Goal: Information Seeking & Learning: Learn about a topic

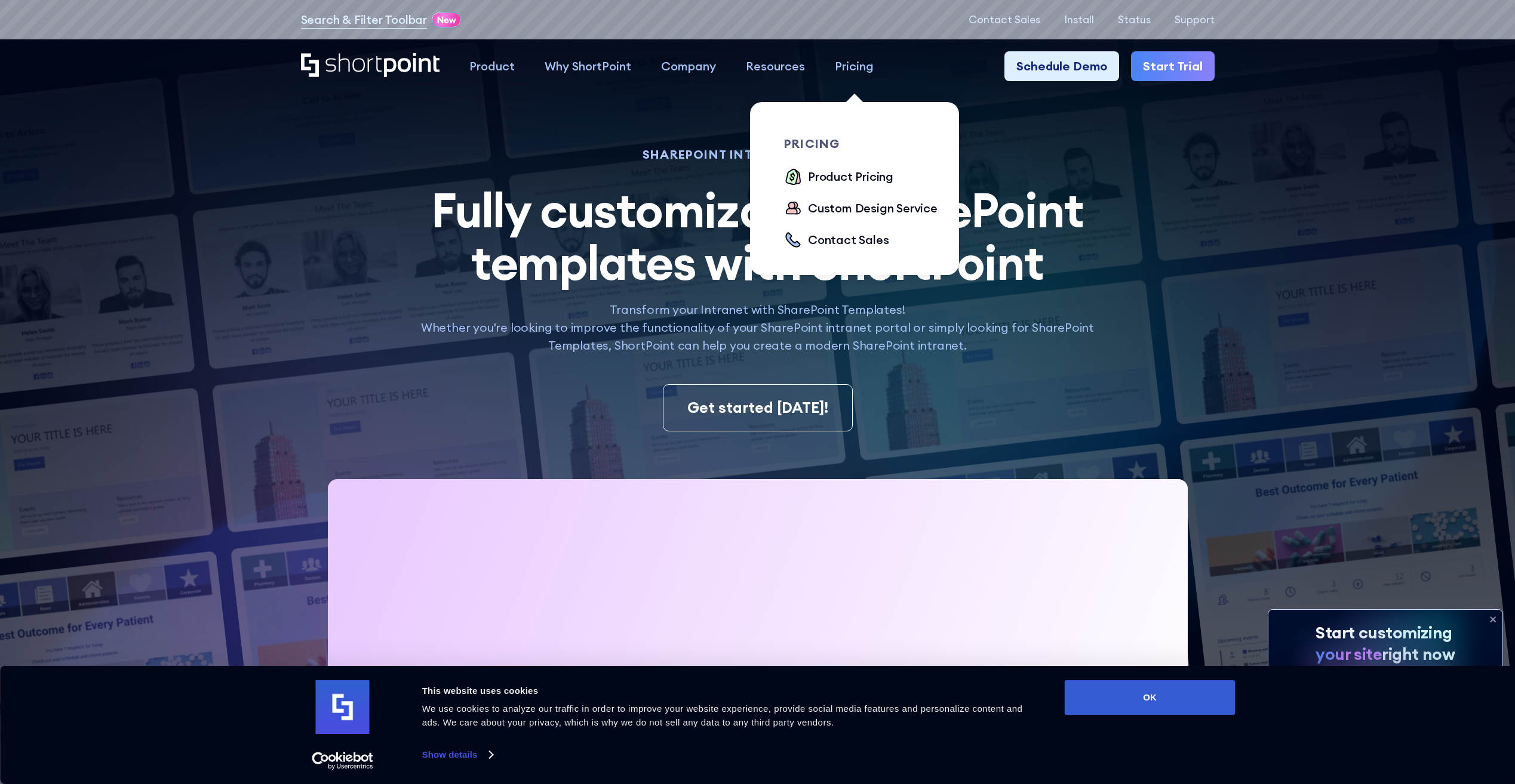
click at [871, 67] on div "Pricing" at bounding box center [854, 65] width 39 height 18
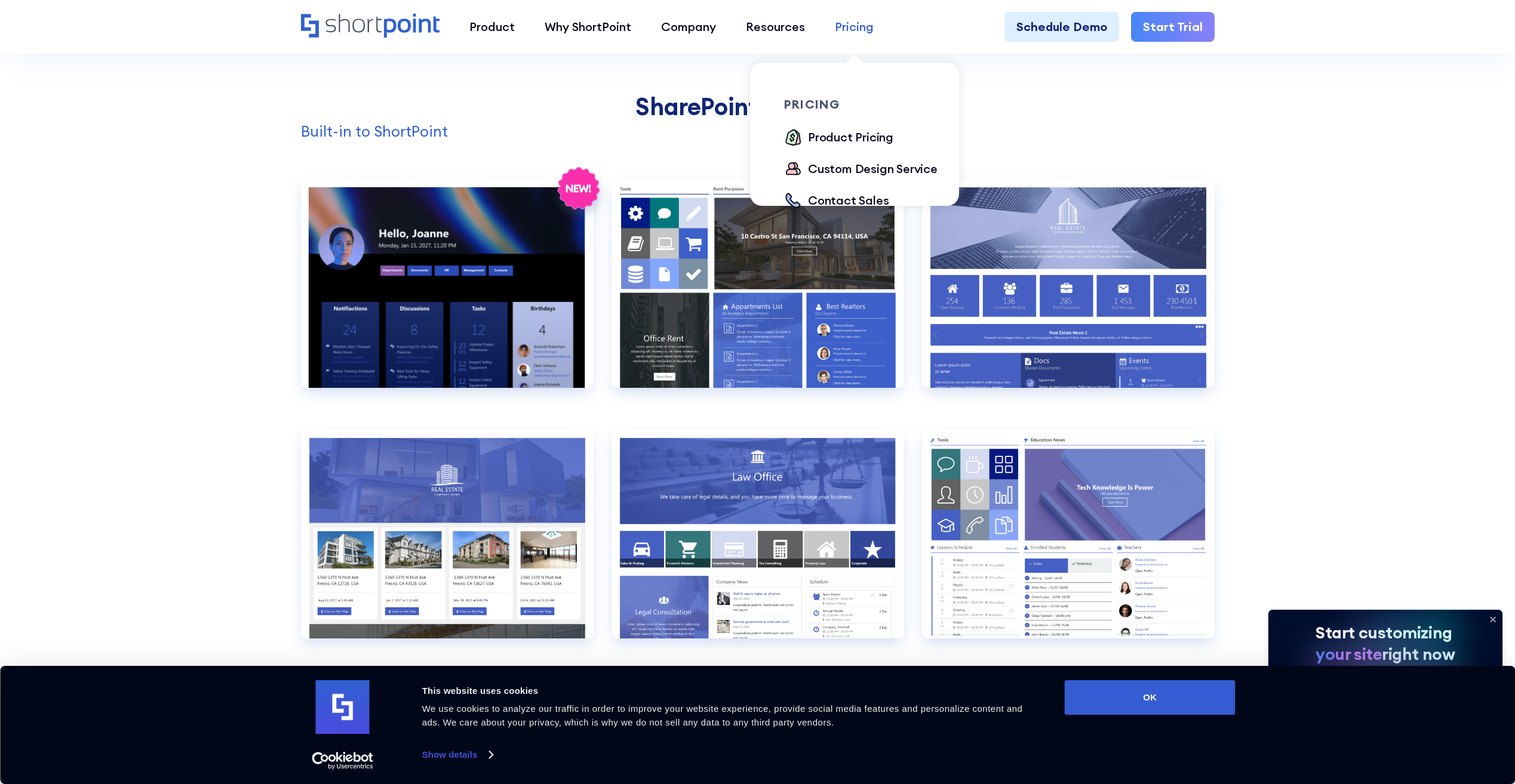
scroll to position [1253, 0]
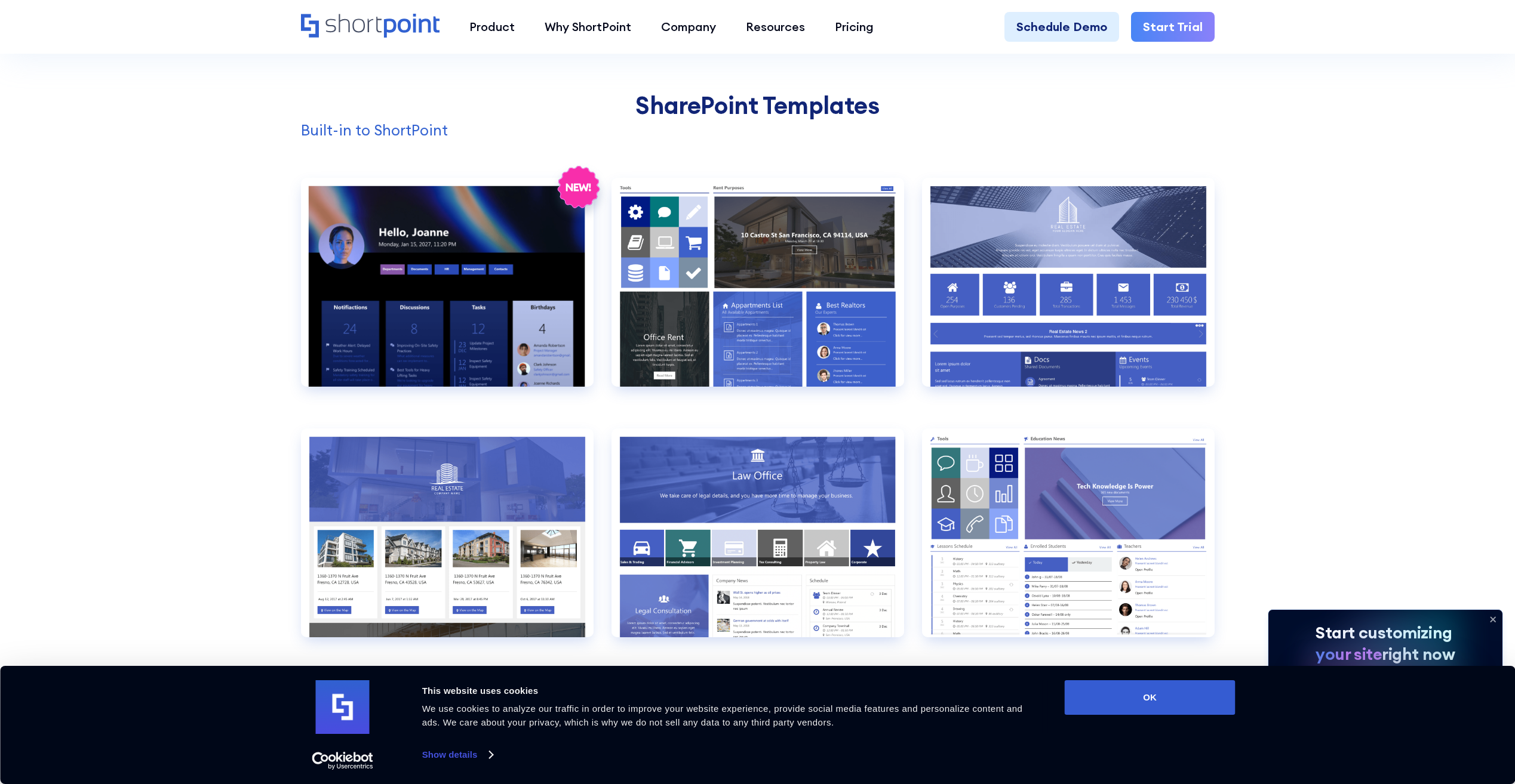
drag, startPoint x: 1326, startPoint y: 246, endPoint x: 1300, endPoint y: 244, distance: 26.1
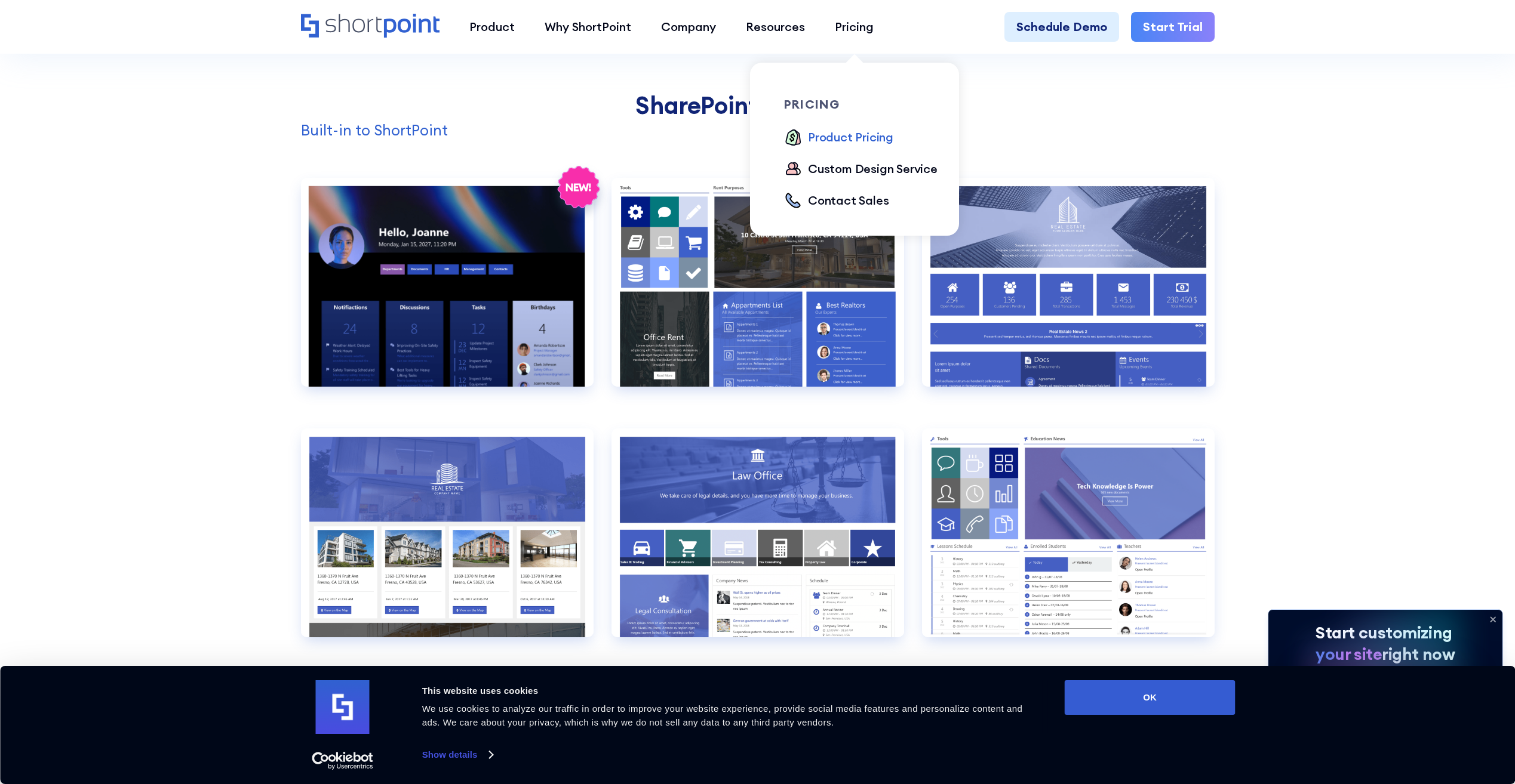
click at [848, 134] on div "Product Pricing" at bounding box center [850, 136] width 85 height 18
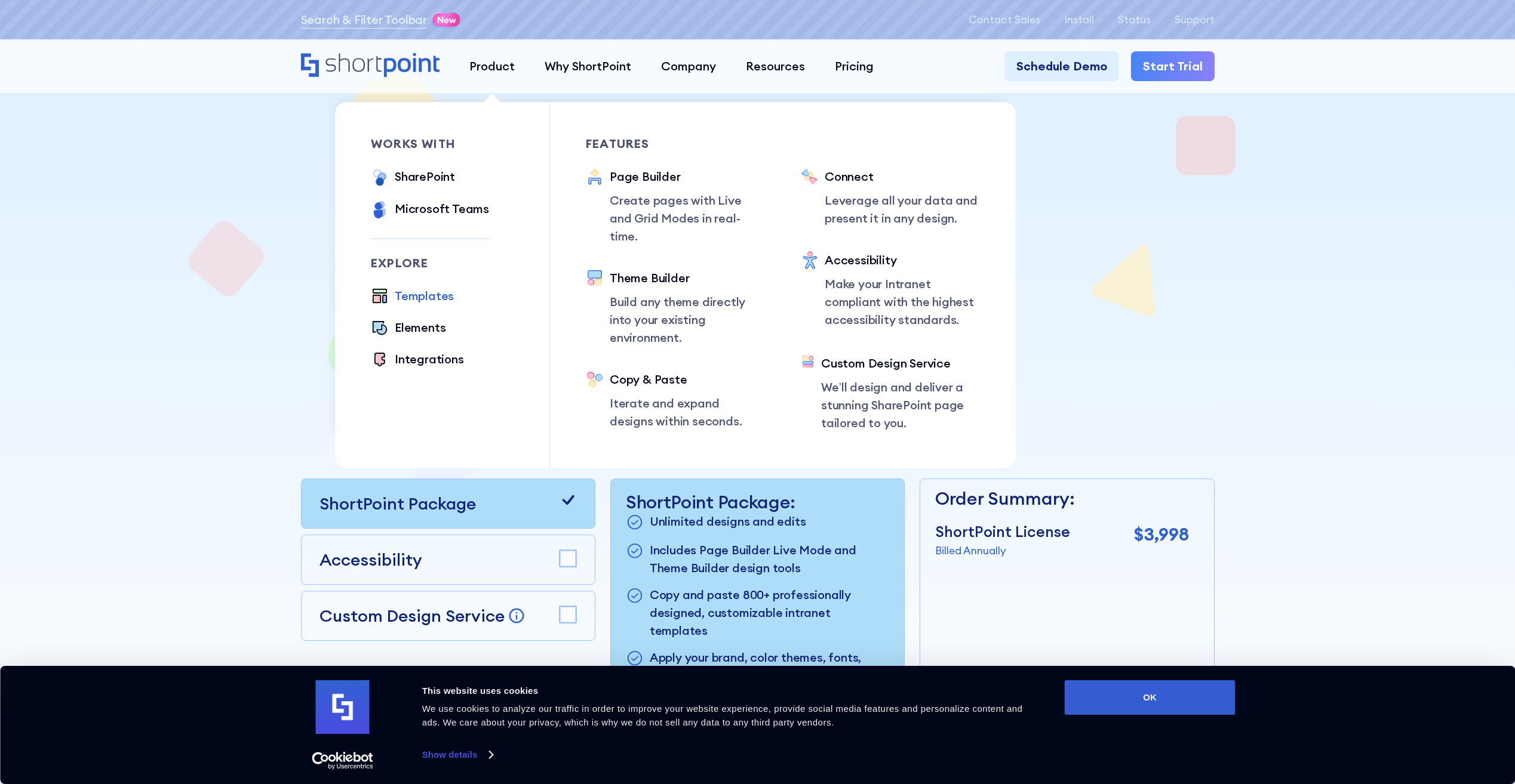
click at [428, 290] on div "Templates" at bounding box center [423, 295] width 59 height 18
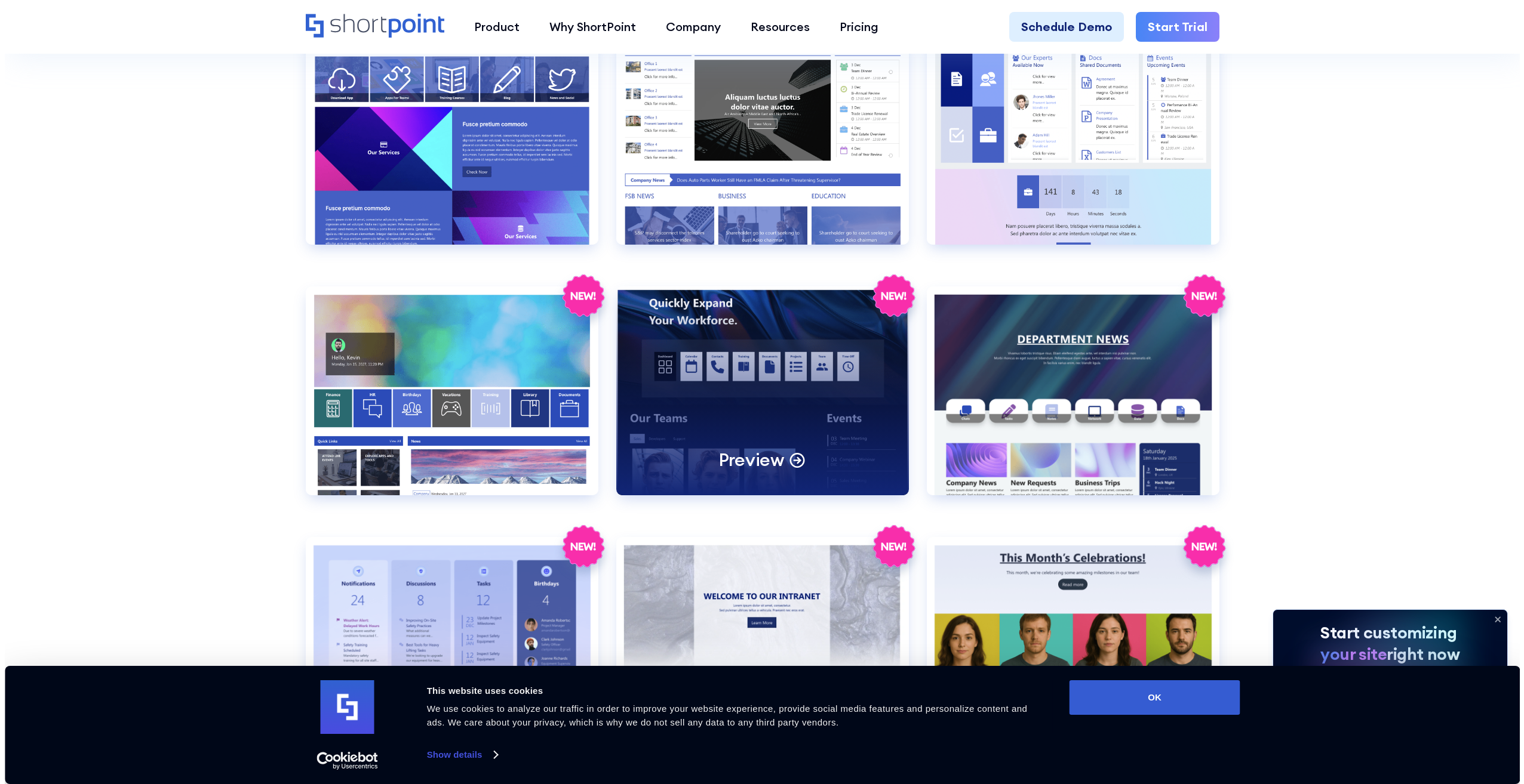
scroll to position [2149, 0]
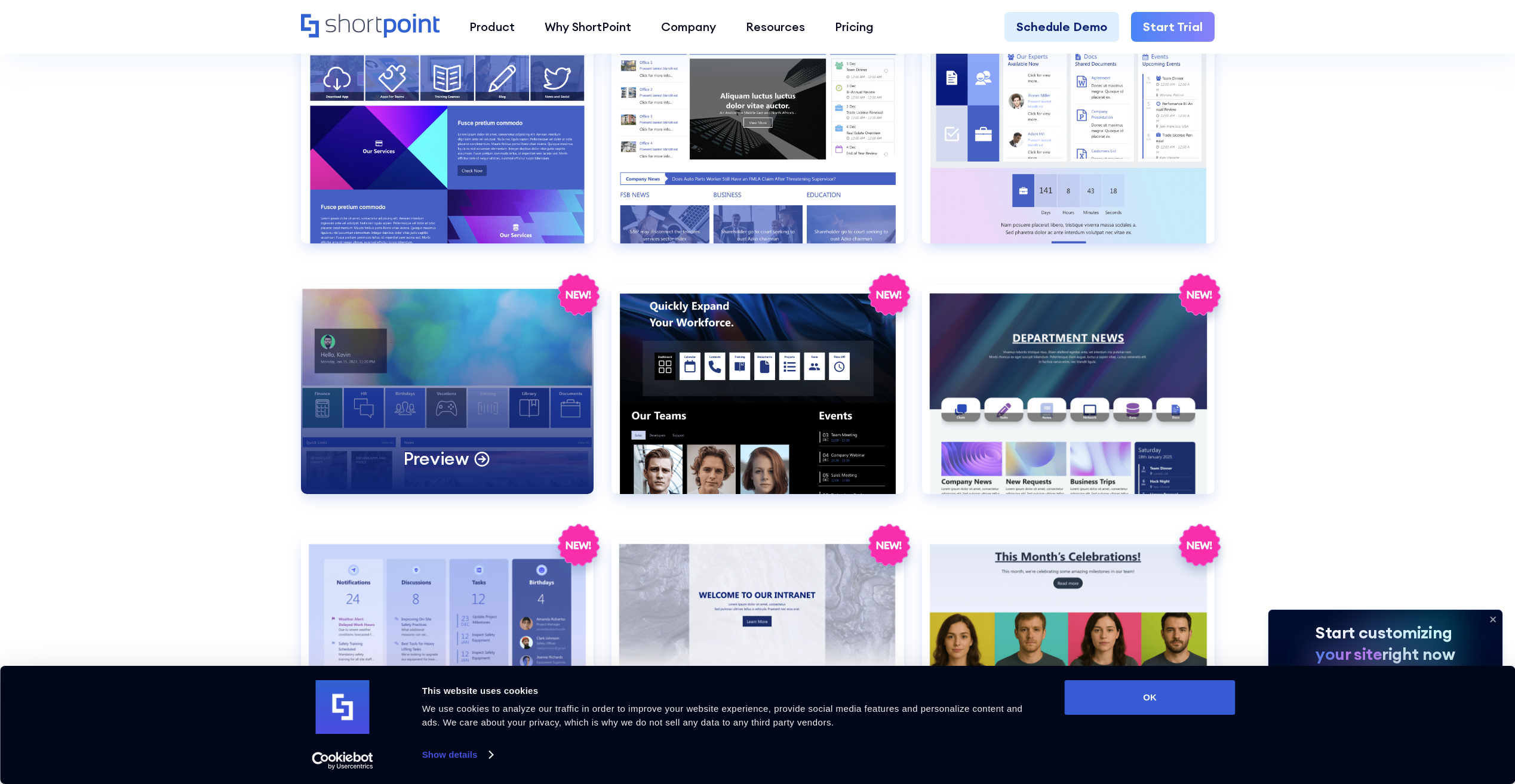
click at [554, 320] on icon at bounding box center [579, 300] width 60 height 60
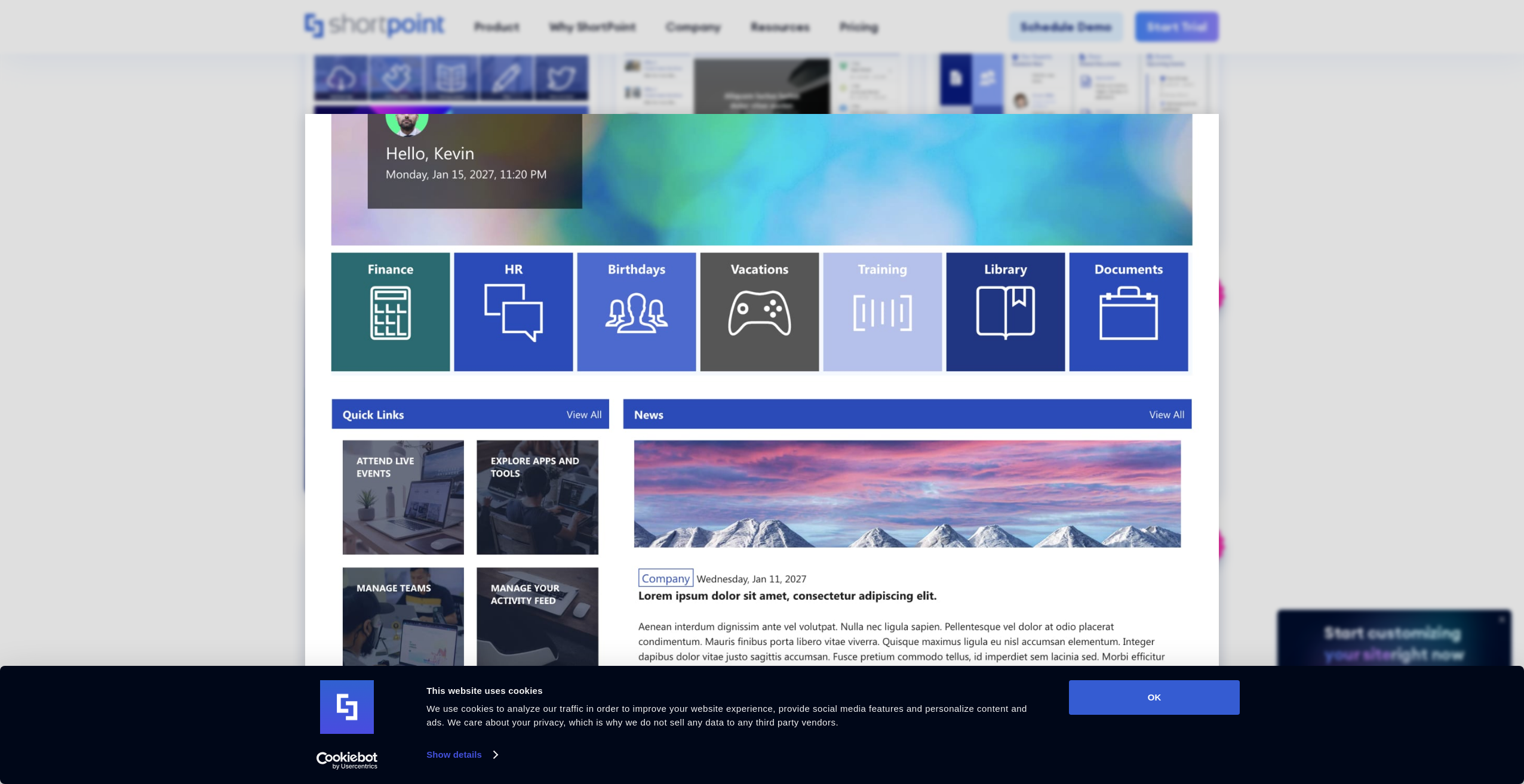
scroll to position [239, 0]
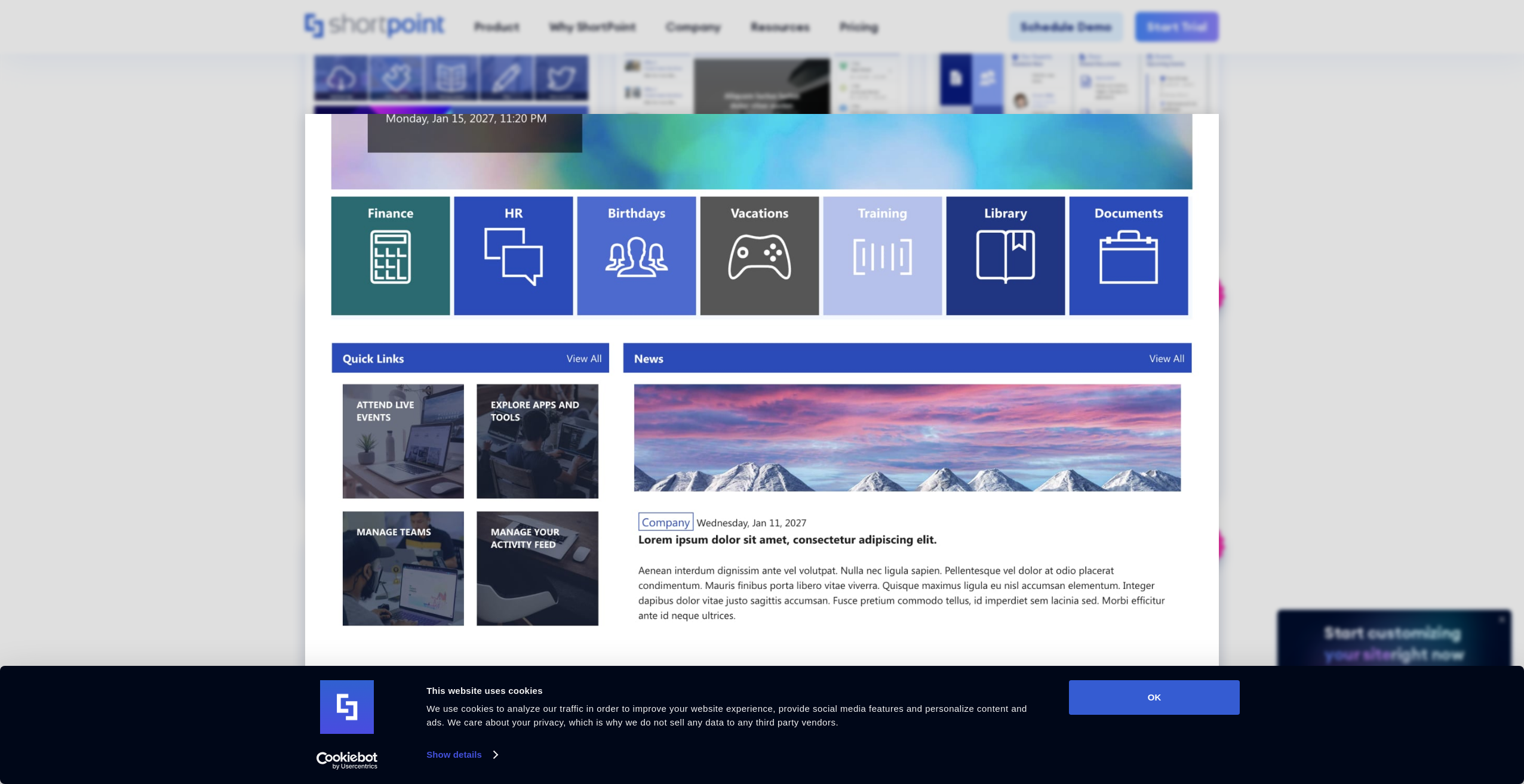
click at [547, 480] on img at bounding box center [761, 612] width 913 height 1475
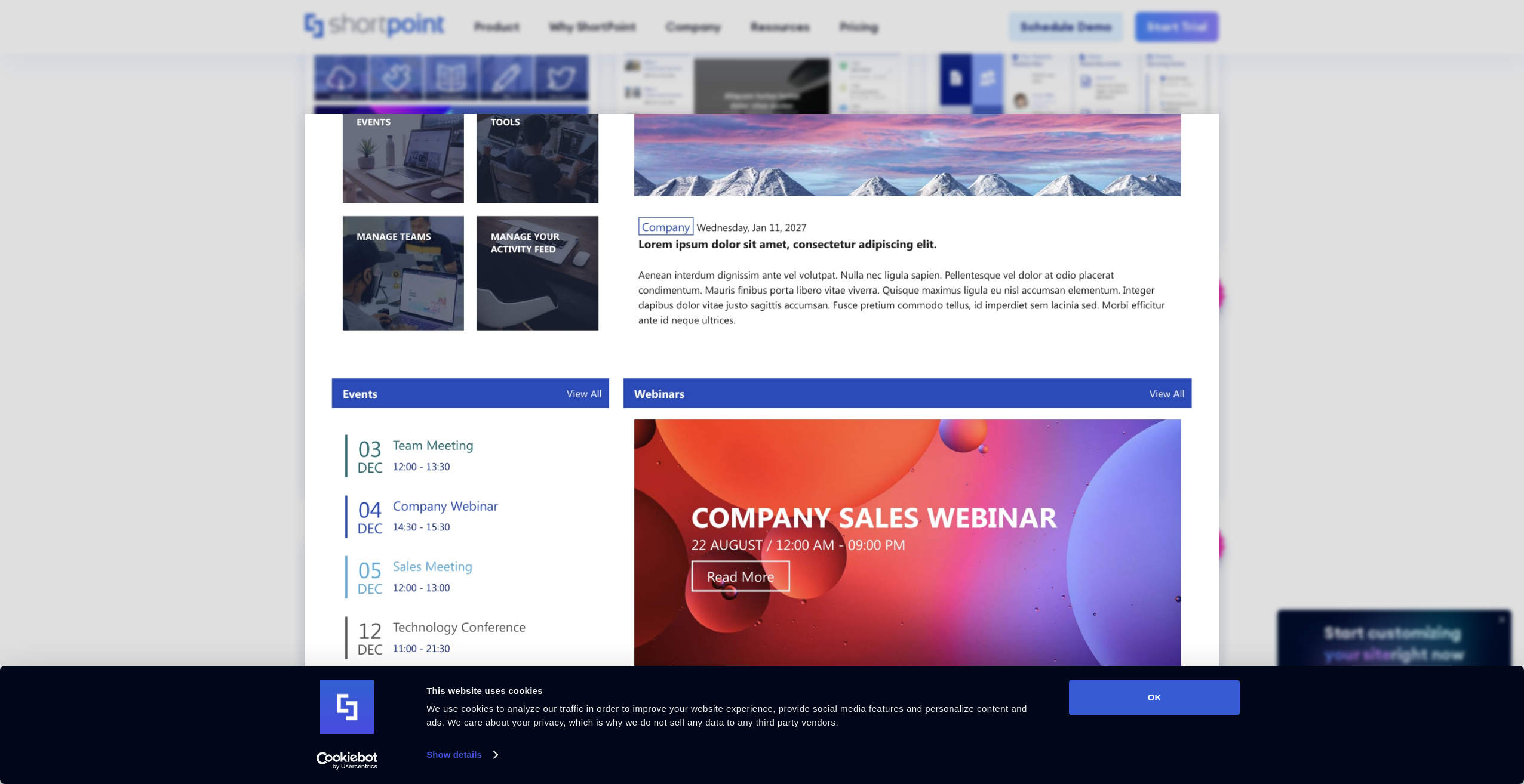
scroll to position [537, 0]
